Goal: Use online tool/utility

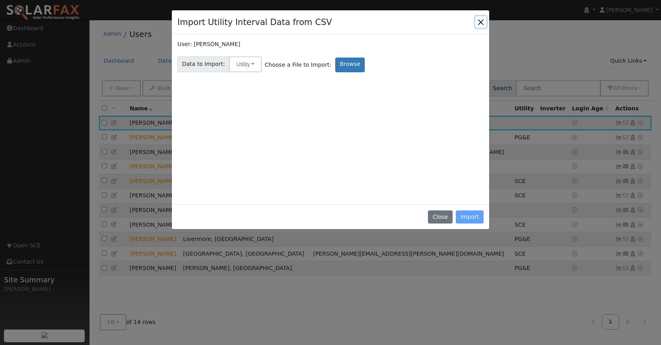
click at [482, 21] on button "Close" at bounding box center [480, 21] width 11 height 11
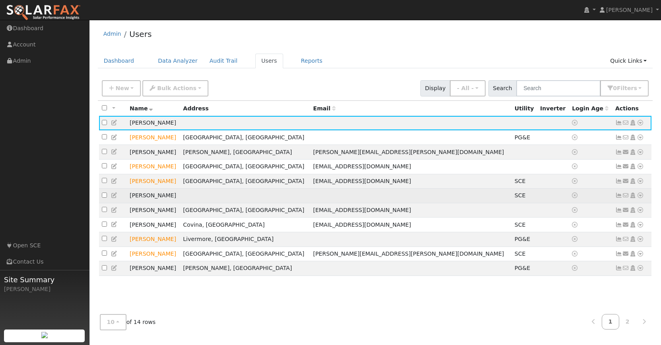
click at [642, 198] on icon at bounding box center [639, 196] width 7 height 6
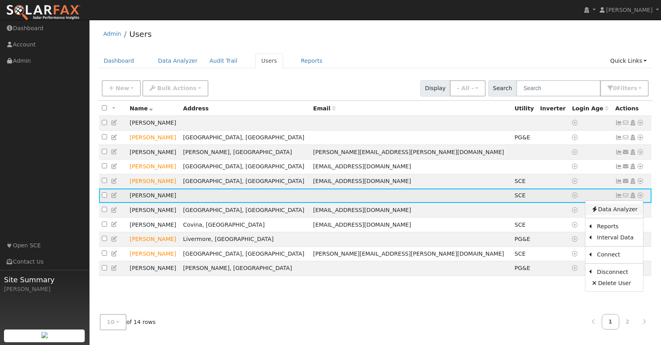
click at [612, 211] on link "Data Analyzer" at bounding box center [614, 209] width 58 height 11
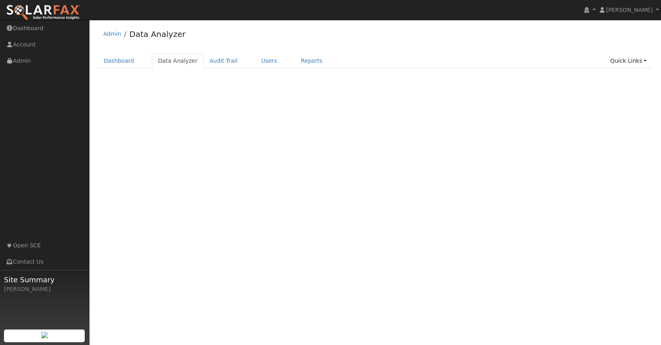
select select "7"
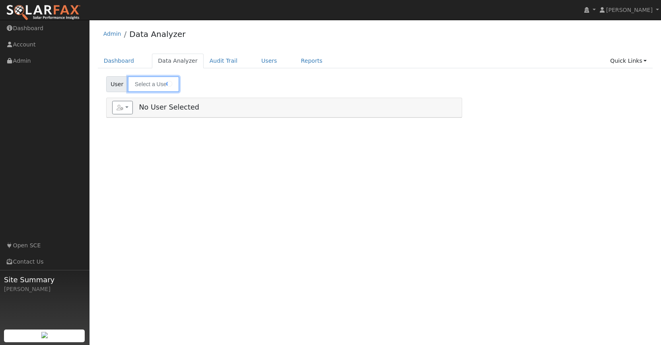
type input "[PERSON_NAME]"
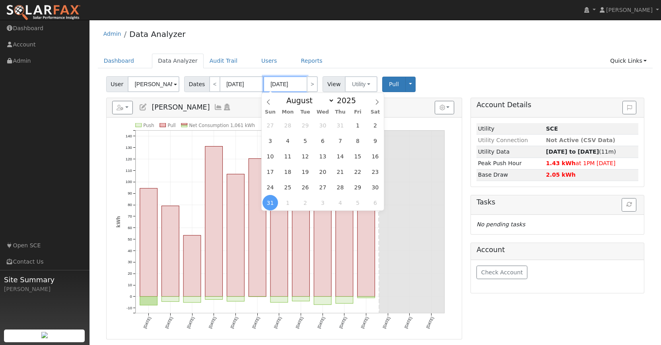
click at [283, 82] on input "[DATE]" at bounding box center [285, 84] width 44 height 16
click at [360, 102] on span at bounding box center [360, 103] width 6 height 4
type input "2024"
click at [324, 99] on select "January February March April May June July August September October November De…" at bounding box center [308, 101] width 52 height 10
select select "9"
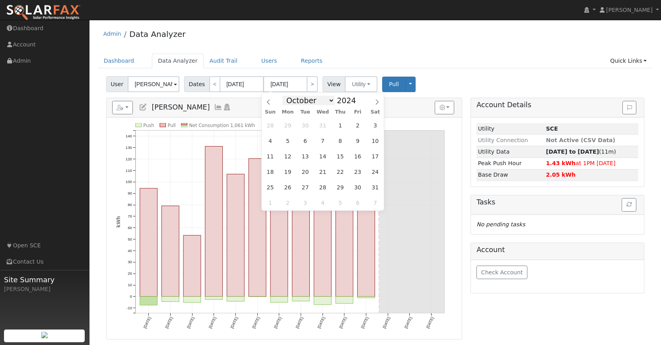
click at [285, 96] on select "January February March April May June July August September October November De…" at bounding box center [308, 101] width 52 height 10
click at [307, 122] on span "1" at bounding box center [305, 126] width 16 height 16
type input "10/01/2024"
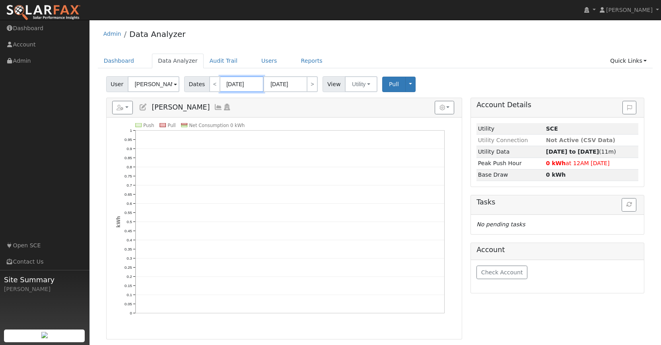
click at [242, 81] on input "08/18/2025" at bounding box center [242, 84] width 44 height 16
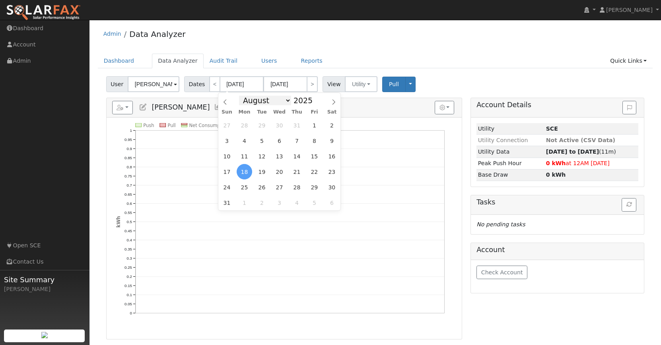
click at [269, 101] on select "January February March April May June July August September October November De…" at bounding box center [265, 101] width 52 height 10
select select "9"
click at [241, 96] on select "January February March April May June July August September October November De…" at bounding box center [265, 101] width 52 height 10
click at [314, 101] on span at bounding box center [317, 103] width 6 height 4
type input "2024"
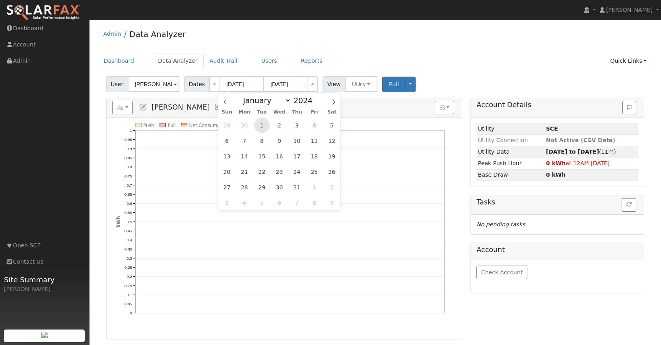
click at [260, 125] on span "1" at bounding box center [262, 126] width 16 height 16
type input "10/01/2024"
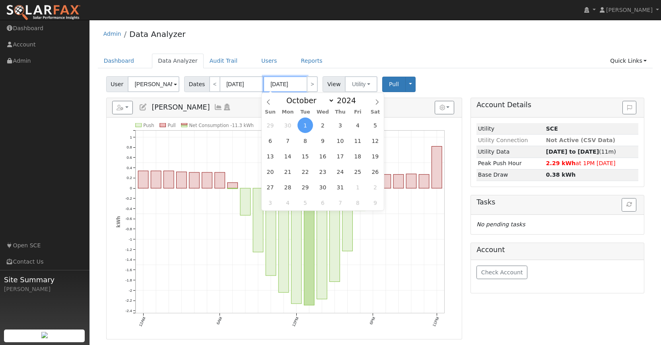
click at [284, 87] on input "10/01/2024" at bounding box center [285, 84] width 44 height 16
click at [358, 100] on span at bounding box center [360, 98] width 6 height 4
type input "2025"
click at [316, 101] on select "January February March April May June July August September October November De…" at bounding box center [308, 101] width 52 height 10
select select "7"
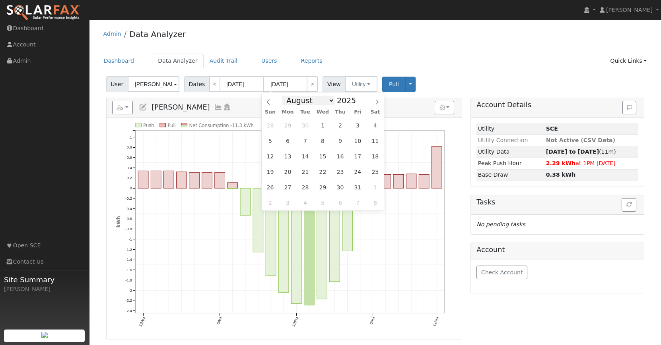
click at [285, 96] on select "January February March April May June July August September October November De…" at bounding box center [308, 101] width 52 height 10
click at [377, 188] on span "30" at bounding box center [375, 188] width 16 height 16
type input "08/30/2025"
